Goal: Task Accomplishment & Management: Understand process/instructions

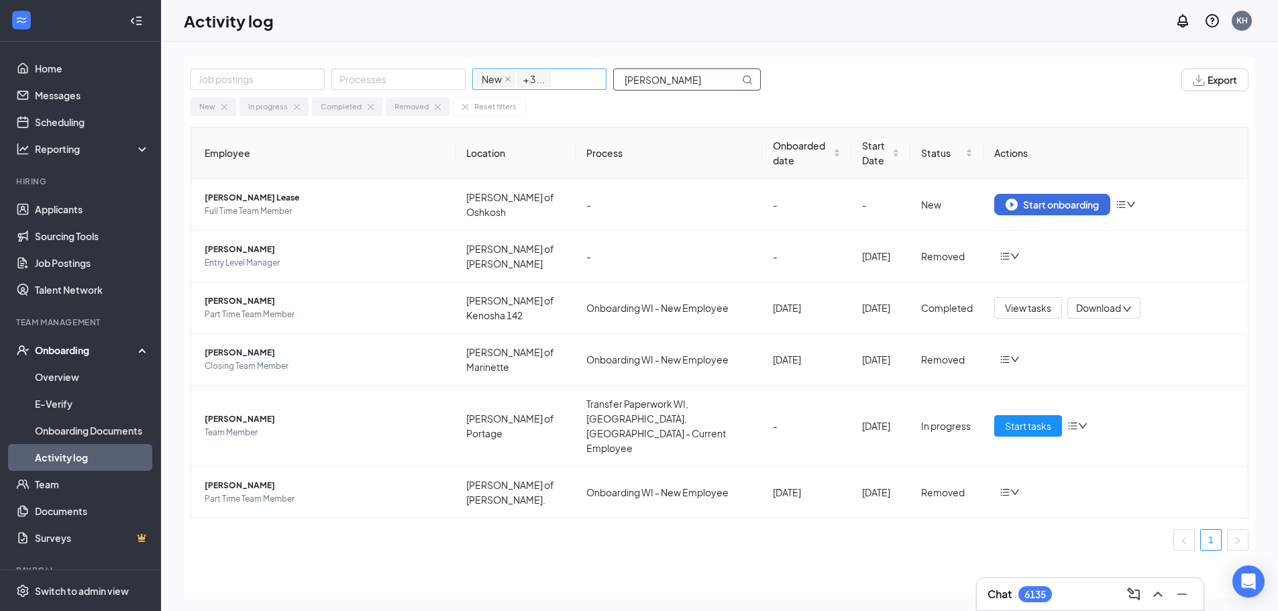
drag, startPoint x: 661, startPoint y: 85, endPoint x: 604, endPoint y: 79, distance: 57.3
click at [604, 79] on div "Job postings Processes New In progress Completed Removed + 3 ... [PERSON_NAME]" at bounding box center [483, 79] width 584 height 23
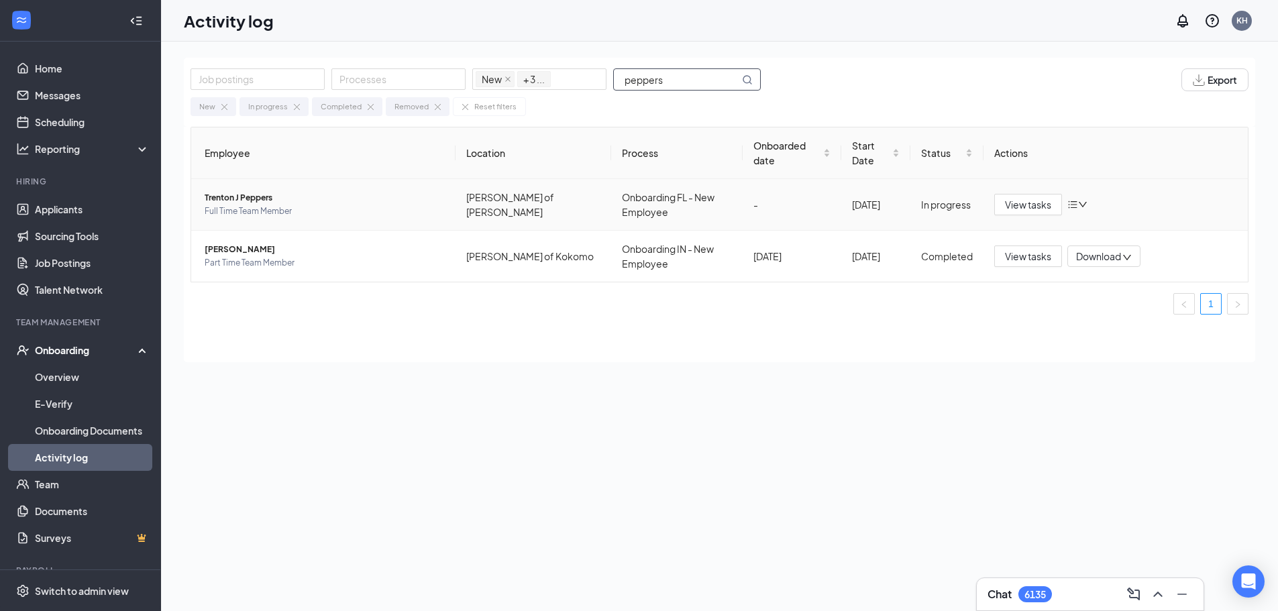
type input "peppers"
click at [256, 196] on span "Trenton J Peppers" at bounding box center [325, 197] width 240 height 13
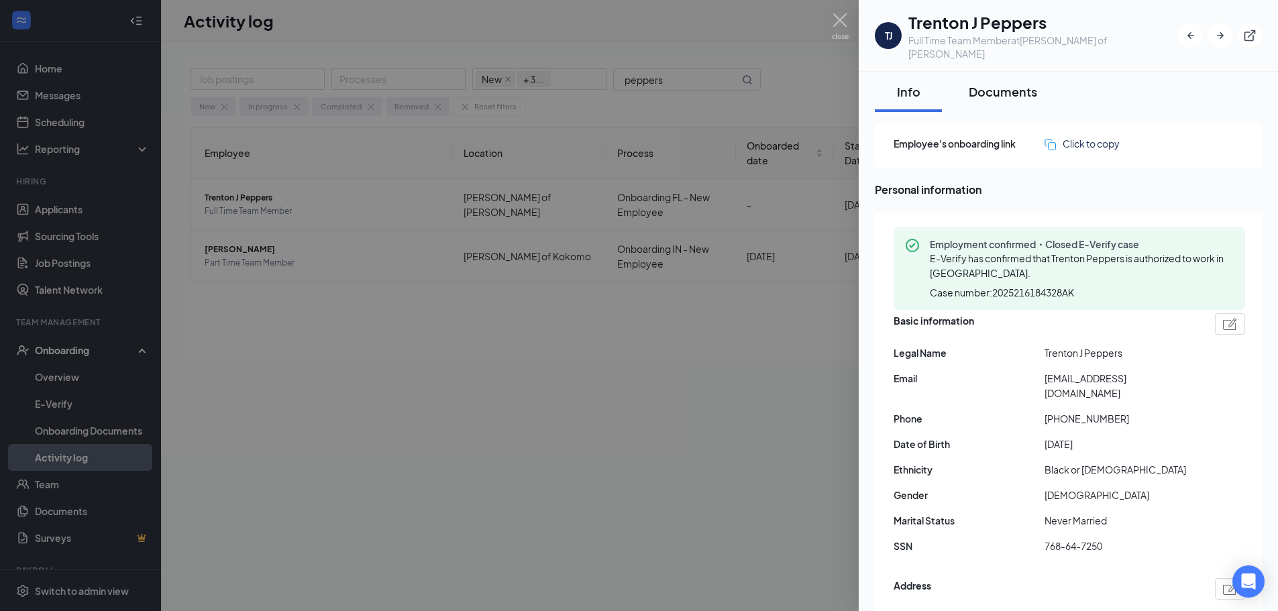
click at [993, 86] on button "Documents" at bounding box center [1002, 92] width 95 height 40
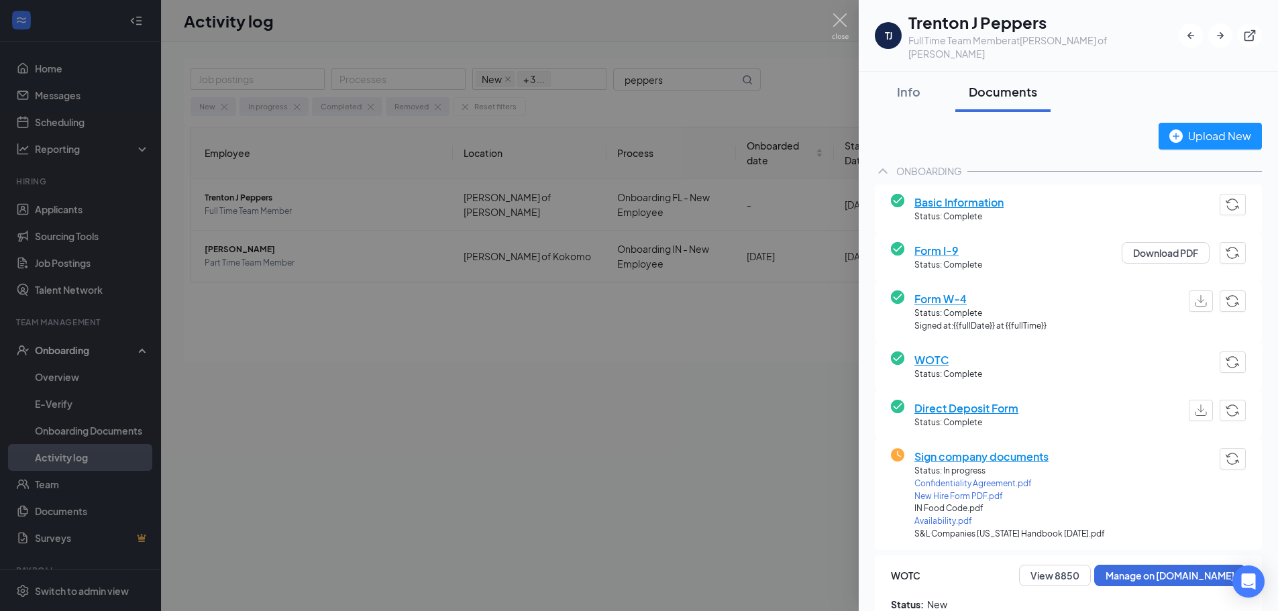
click at [972, 448] on span "Sign company documents" at bounding box center [1009, 456] width 191 height 17
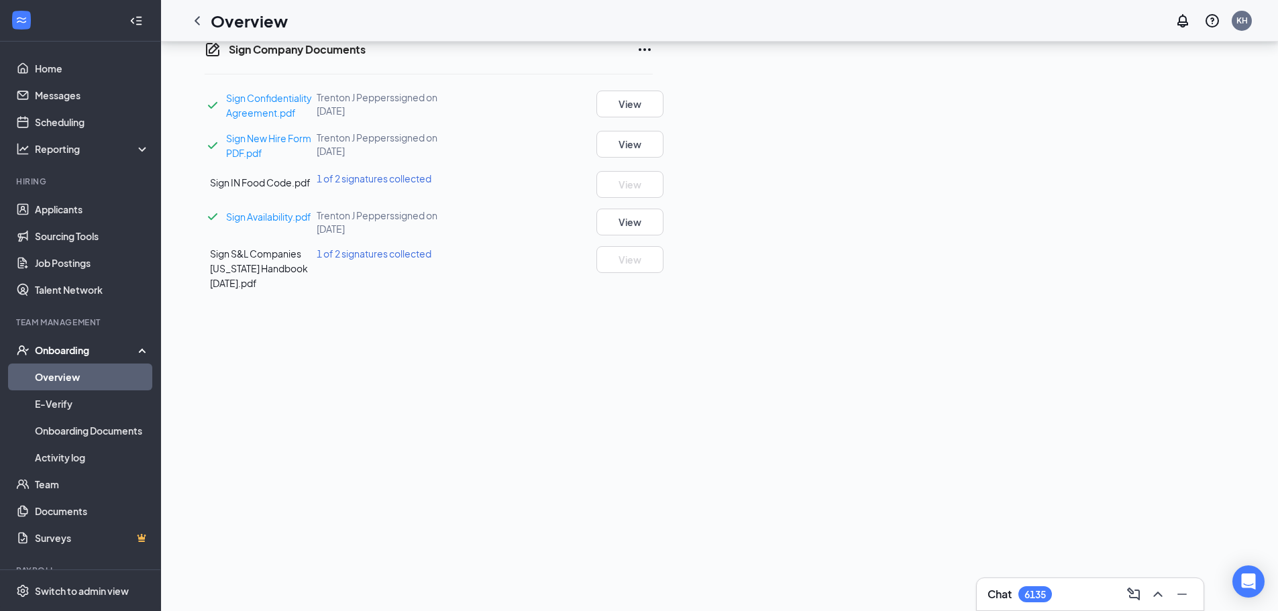
scroll to position [284, 0]
